Goal: Transaction & Acquisition: Purchase product/service

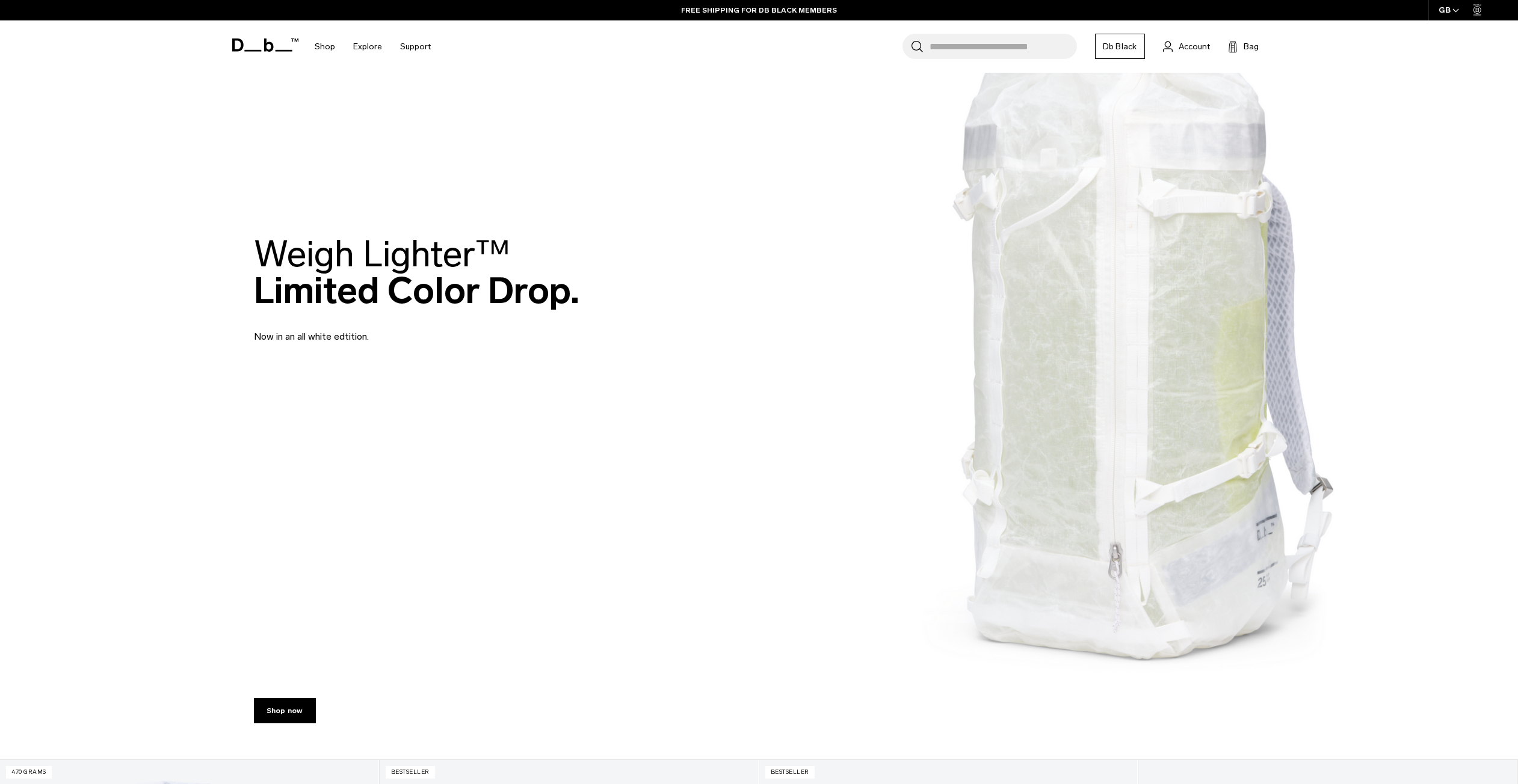
scroll to position [49, 0]
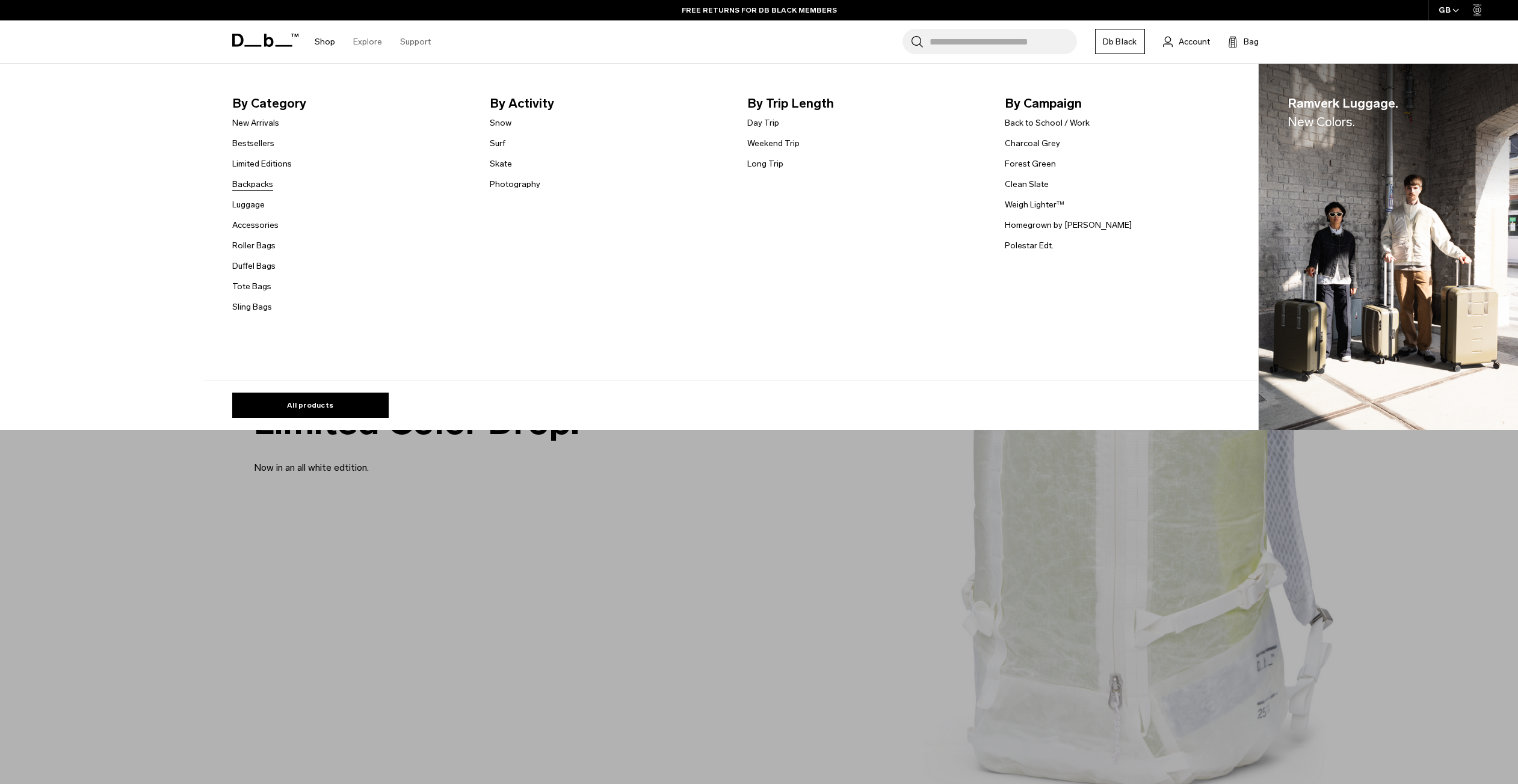
click at [251, 186] on link "Backpacks" at bounding box center [252, 184] width 41 height 13
click at [319, 44] on link "Shop" at bounding box center [325, 42] width 21 height 43
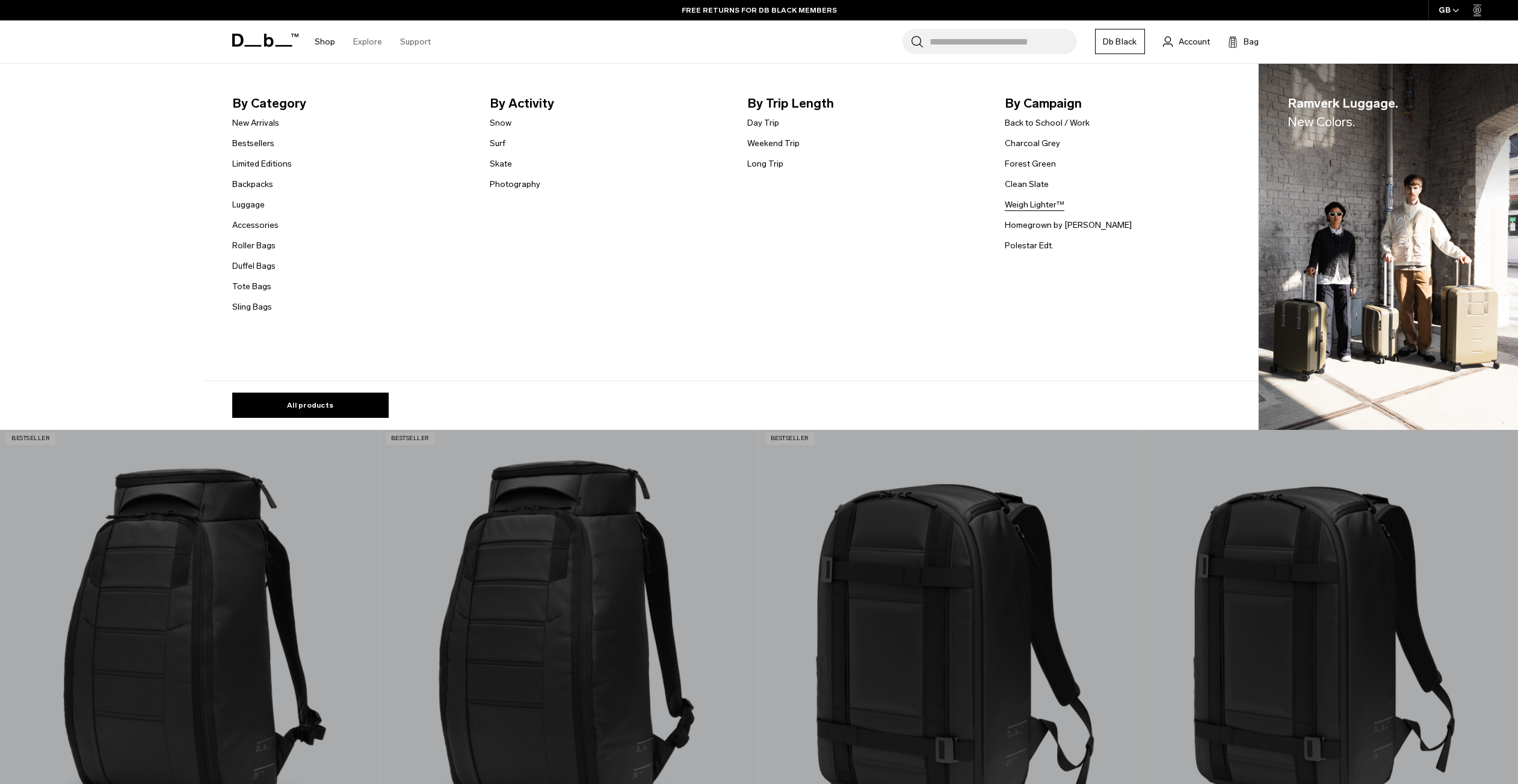
click at [1033, 204] on link "Weigh Lighter™" at bounding box center [1034, 205] width 60 height 13
